Goal: Task Accomplishment & Management: Complete application form

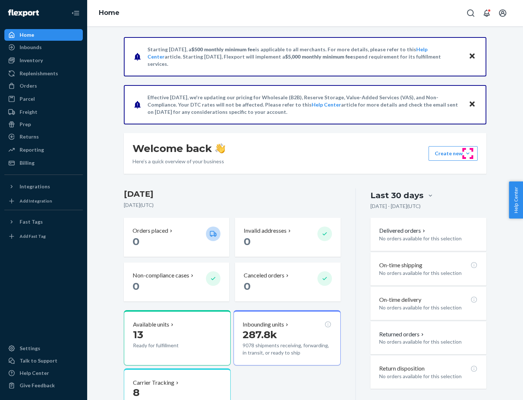
click at [468, 153] on button "Create new Create new inbound Create new order Create new product" at bounding box center [453, 153] width 49 height 15
click at [44, 47] on div "Inbounds" at bounding box center [43, 47] width 77 height 10
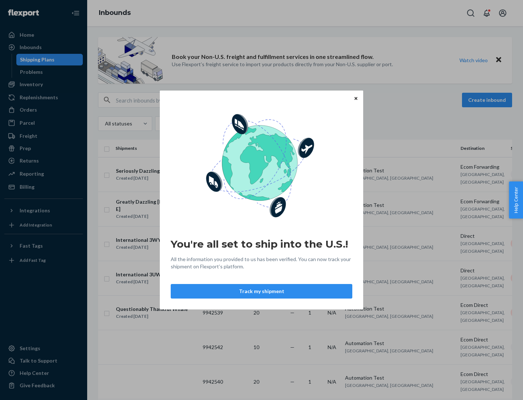
click at [356, 98] on icon "Close" at bounding box center [356, 98] width 3 height 3
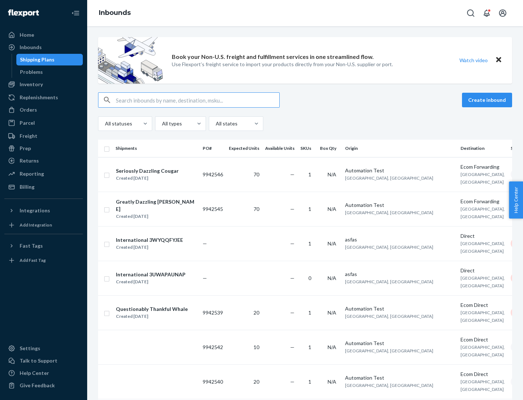
click at [489, 100] on button "Create inbound" at bounding box center [487, 100] width 50 height 15
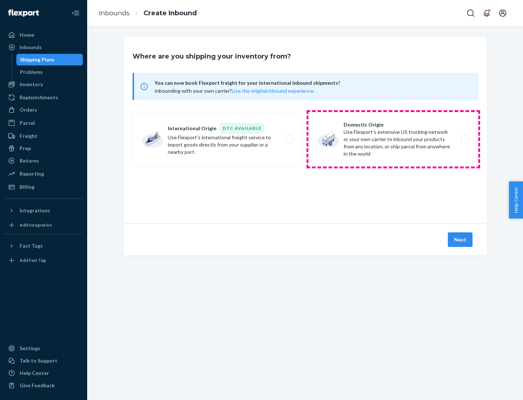
click at [394, 139] on label "Domestic Origin Use Flexport’s extensive US trucking network or your own carrie…" at bounding box center [394, 139] width 170 height 55
click at [465, 139] on input "Domestic Origin Use Flexport’s extensive US trucking network or your own carrie…" at bounding box center [467, 139] width 5 height 5
radio input "true"
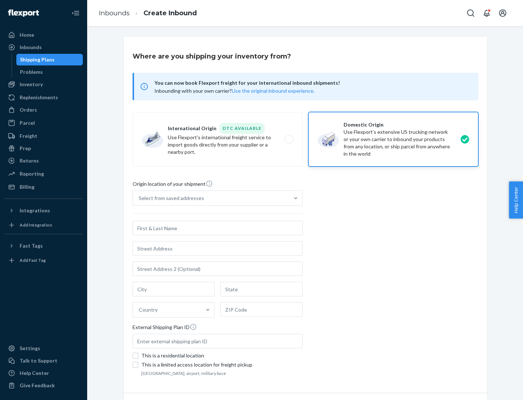
click at [211, 198] on div "Select from saved addresses" at bounding box center [211, 198] width 156 height 15
click at [140, 198] on input "Select from saved addresses" at bounding box center [139, 197] width 1 height 7
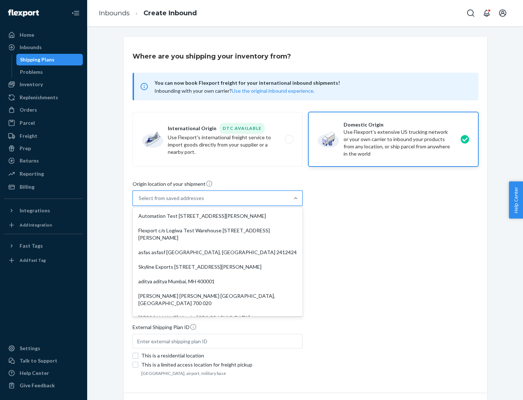
scroll to position [3, 0]
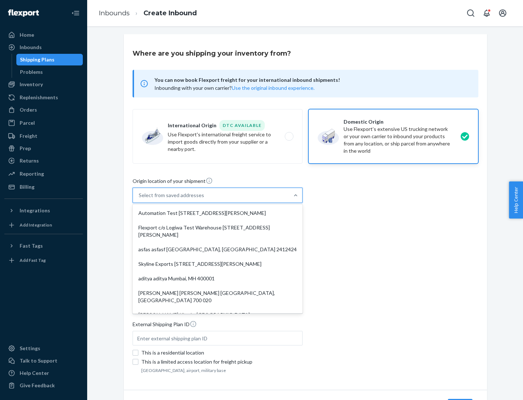
click at [218, 213] on div "Automation Test [STREET_ADDRESS][PERSON_NAME]" at bounding box center [217, 213] width 167 height 15
click at [140, 199] on input "option Automation Test [STREET_ADDRESS][PERSON_NAME]. 9 results available. Use …" at bounding box center [139, 195] width 1 height 7
type input "Automation Test"
type input "9th Floor"
type input "[GEOGRAPHIC_DATA]"
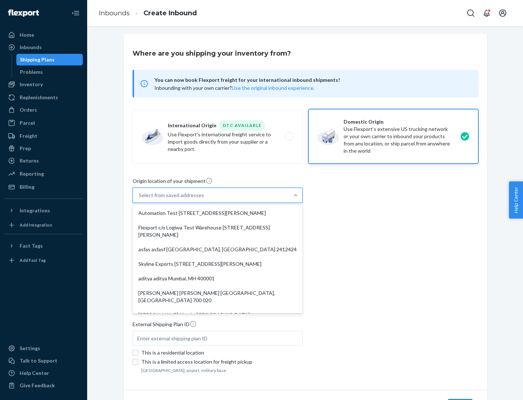
type input "CA"
type input "94104"
type input "[STREET_ADDRESS][PERSON_NAME]"
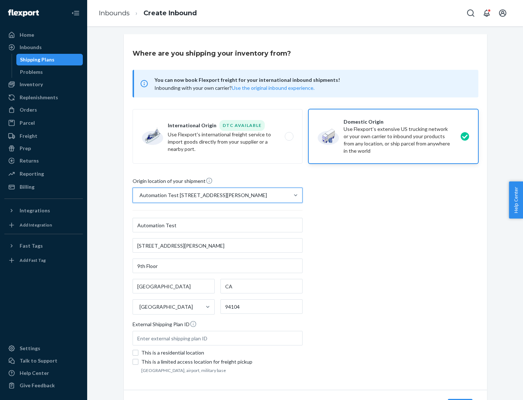
scroll to position [43, 0]
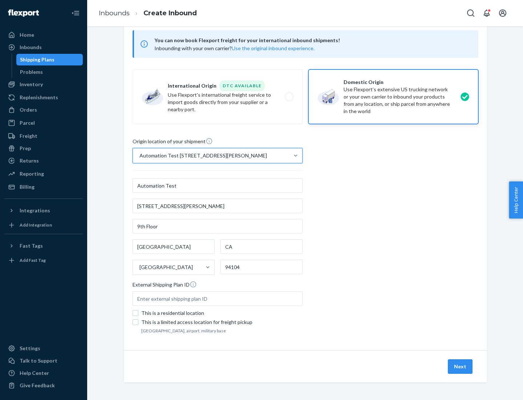
click at [461, 366] on button "Next" at bounding box center [460, 366] width 25 height 15
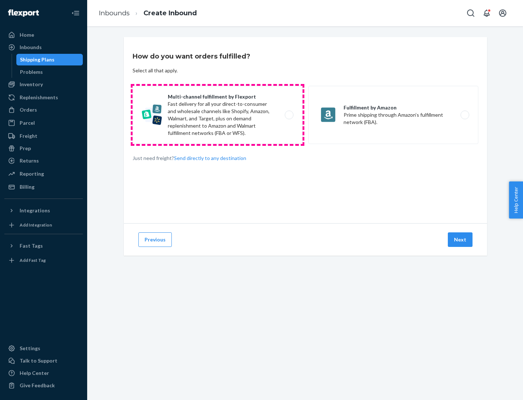
click at [218, 115] on label "Multi-channel fulfillment by Flexport Fast delivery for all your direct-to-cons…" at bounding box center [218, 115] width 170 height 58
click at [289, 115] on input "Multi-channel fulfillment by Flexport Fast delivery for all your direct-to-cons…" at bounding box center [291, 115] width 5 height 5
radio input "true"
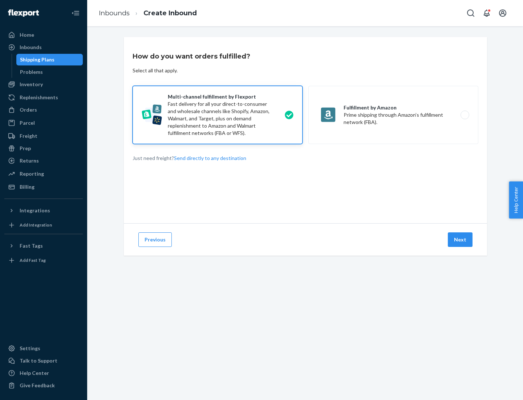
click at [461, 240] on button "Next" at bounding box center [460, 239] width 25 height 15
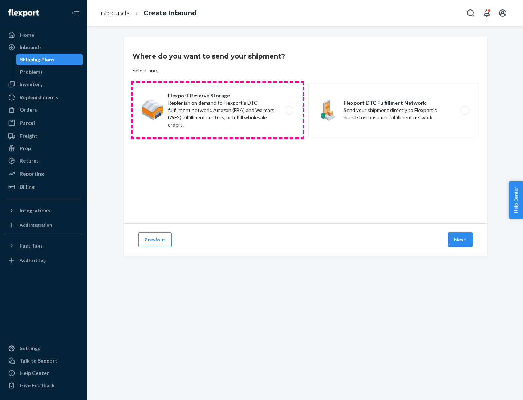
click at [218, 110] on label "Flexport Reserve Storage Replenish on demand to Flexport's DTC fulfillment netw…" at bounding box center [218, 110] width 170 height 55
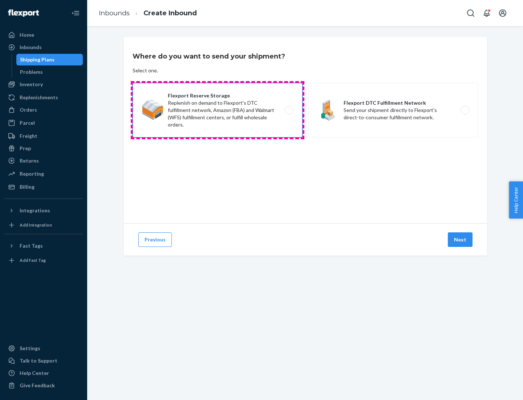
click at [289, 110] on input "Flexport Reserve Storage Replenish on demand to Flexport's DTC fulfillment netw…" at bounding box center [291, 110] width 5 height 5
radio input "true"
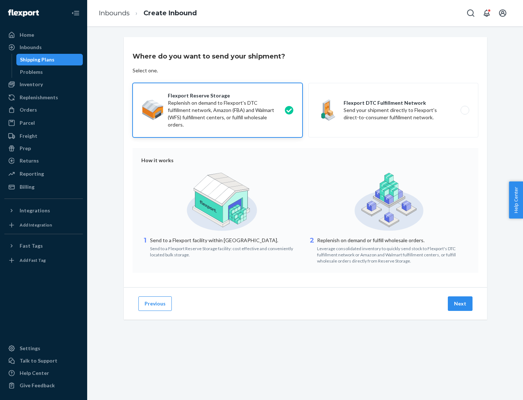
click at [461, 304] on button "Next" at bounding box center [460, 303] width 25 height 15
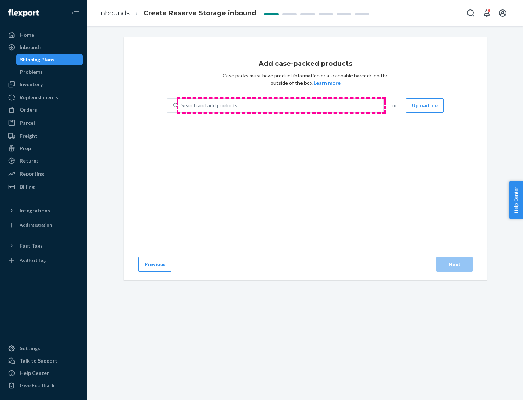
click at [281, 105] on div "Search and add products" at bounding box center [280, 105] width 205 height 13
click at [182, 105] on input "Search and add products" at bounding box center [181, 105] width 1 height 7
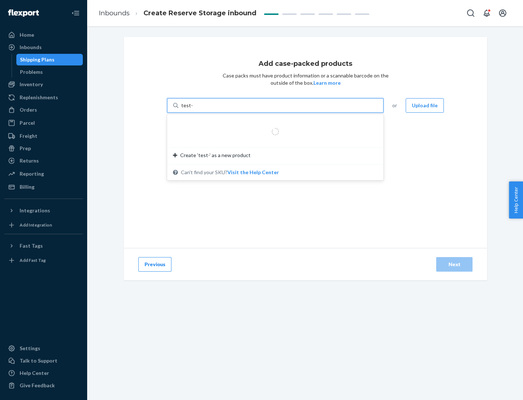
type input "test-syn"
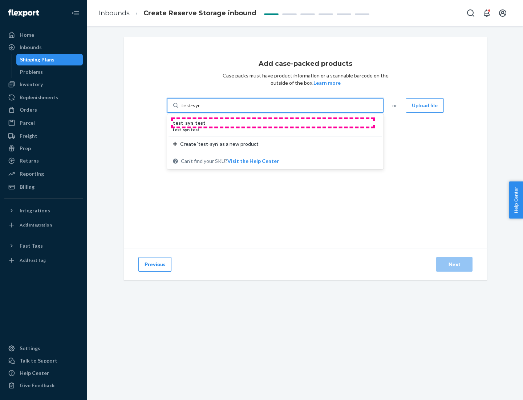
click at [273, 123] on div "test - syn - test" at bounding box center [272, 122] width 199 height 7
click at [200, 109] on input "test-syn" at bounding box center [190, 105] width 19 height 7
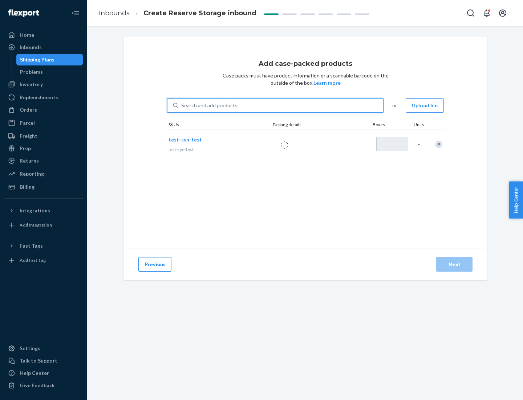
type input "1"
click at [455, 264] on div "Next" at bounding box center [455, 264] width 24 height 7
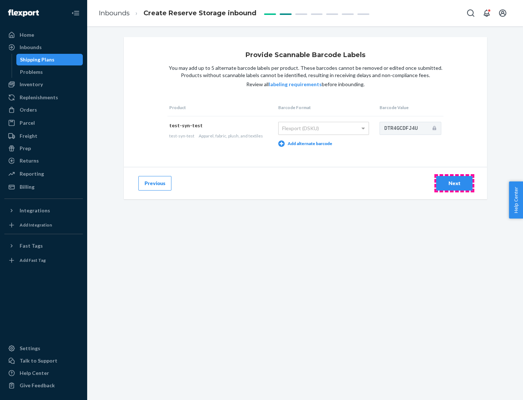
click at [455, 183] on div "Next" at bounding box center [455, 183] width 24 height 7
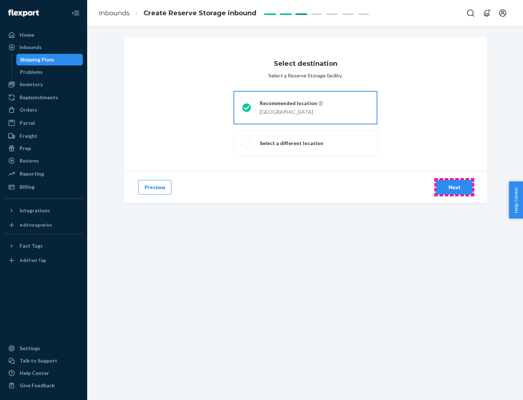
click at [455, 187] on div "Next" at bounding box center [455, 187] width 24 height 7
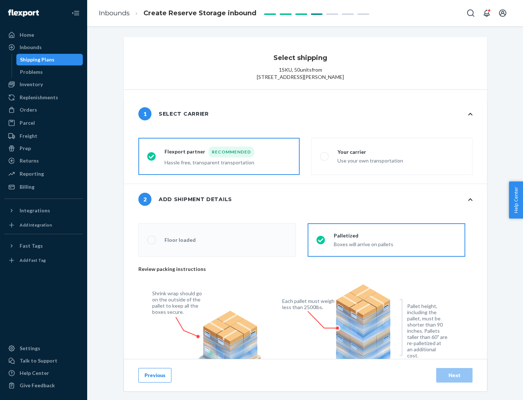
radio input "false"
type input "1"
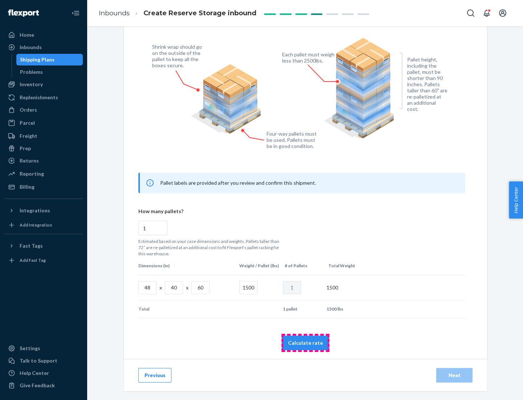
click at [306, 342] on button "Calculate rate" at bounding box center [305, 343] width 47 height 15
radio input "false"
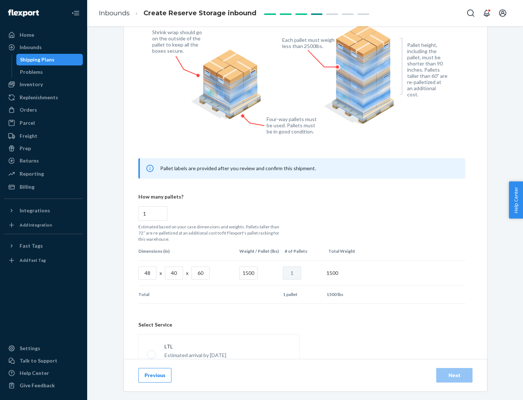
scroll to position [321, 0]
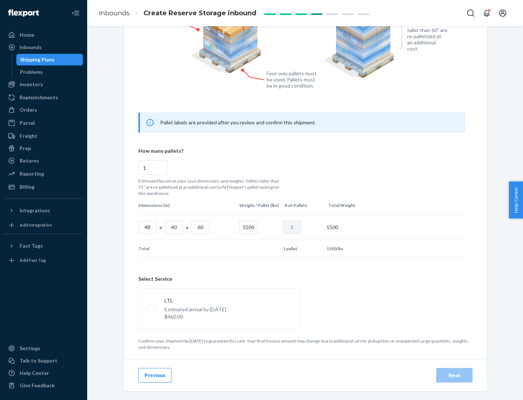
click at [219, 308] on p "Estimated arrival by [DATE]" at bounding box center [196, 309] width 62 height 7
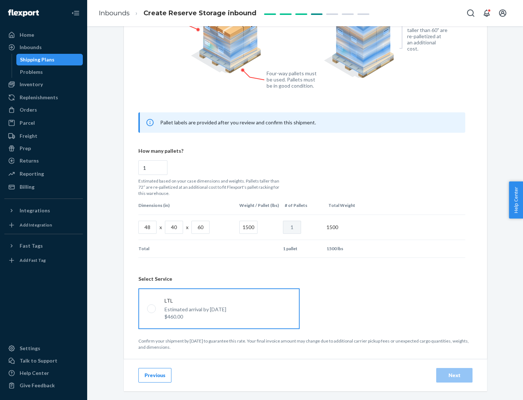
click at [152, 308] on input "LTL Estimated arrival by [DATE] $460.00" at bounding box center [149, 308] width 5 height 5
radio input "true"
radio input "false"
click at [455, 375] on div "Next" at bounding box center [455, 375] width 24 height 7
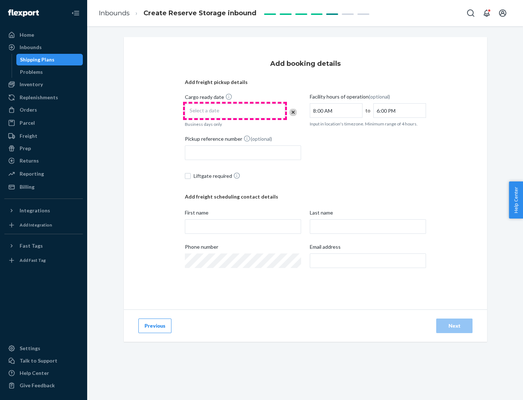
click at [235, 111] on div "Select a date" at bounding box center [235, 111] width 100 height 15
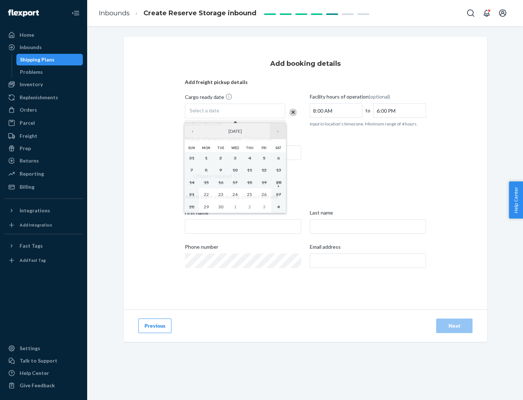
click at [278, 131] on button "›" at bounding box center [278, 131] width 16 height 16
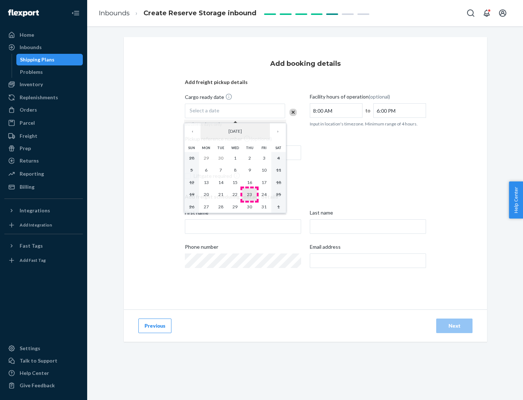
click at [250, 194] on abbr "23" at bounding box center [249, 194] width 5 height 5
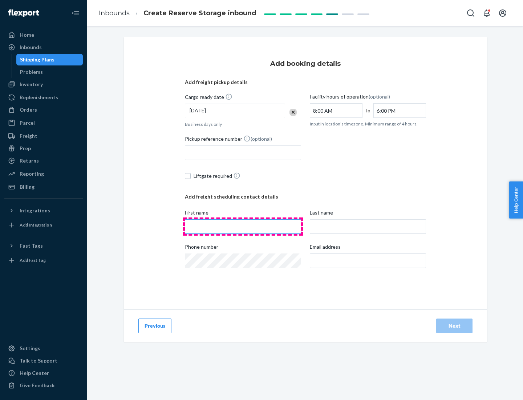
click at [243, 226] on input "First name" at bounding box center [243, 226] width 116 height 15
type input "[PERSON_NAME]"
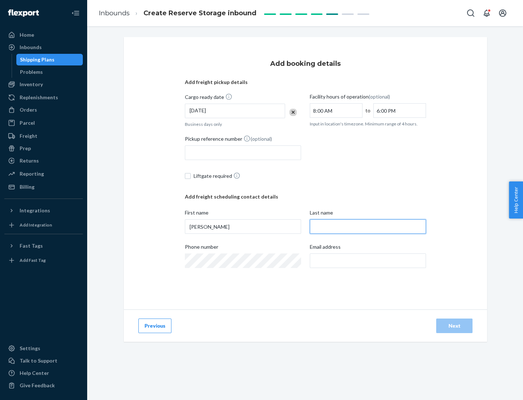
click at [368, 226] on input "Last name" at bounding box center [368, 226] width 116 height 15
type input "Doe"
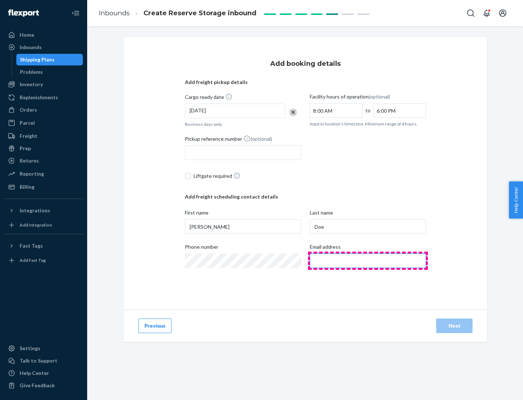
click at [368, 261] on input "Email address" at bounding box center [368, 260] width 116 height 15
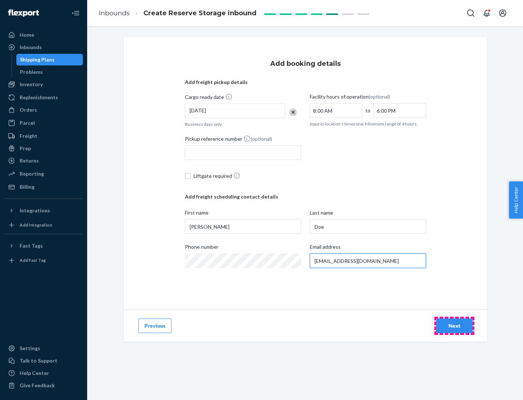
type input "[EMAIL_ADDRESS][DOMAIN_NAME]"
click at [455, 326] on div "Next" at bounding box center [455, 325] width 24 height 7
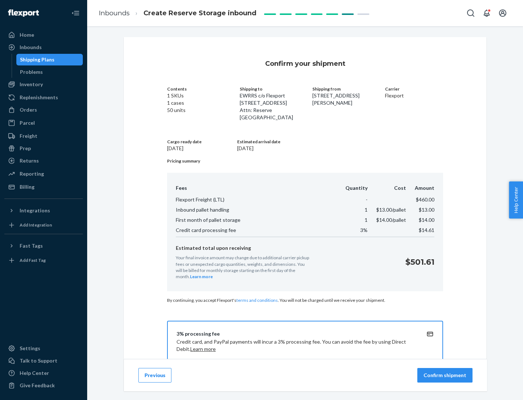
scroll to position [105, 0]
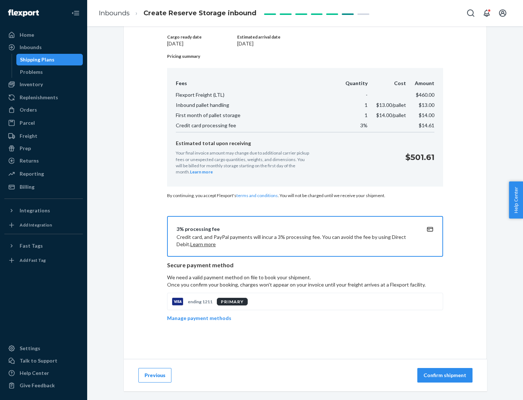
click at [446, 375] on p "Confirm shipment" at bounding box center [445, 375] width 43 height 7
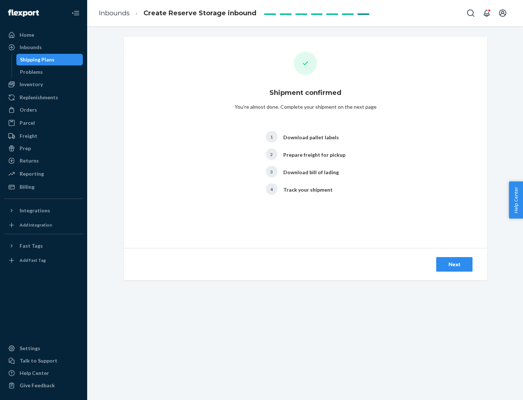
click at [455, 264] on div "Next" at bounding box center [455, 264] width 24 height 7
